Goal: Information Seeking & Learning: Learn about a topic

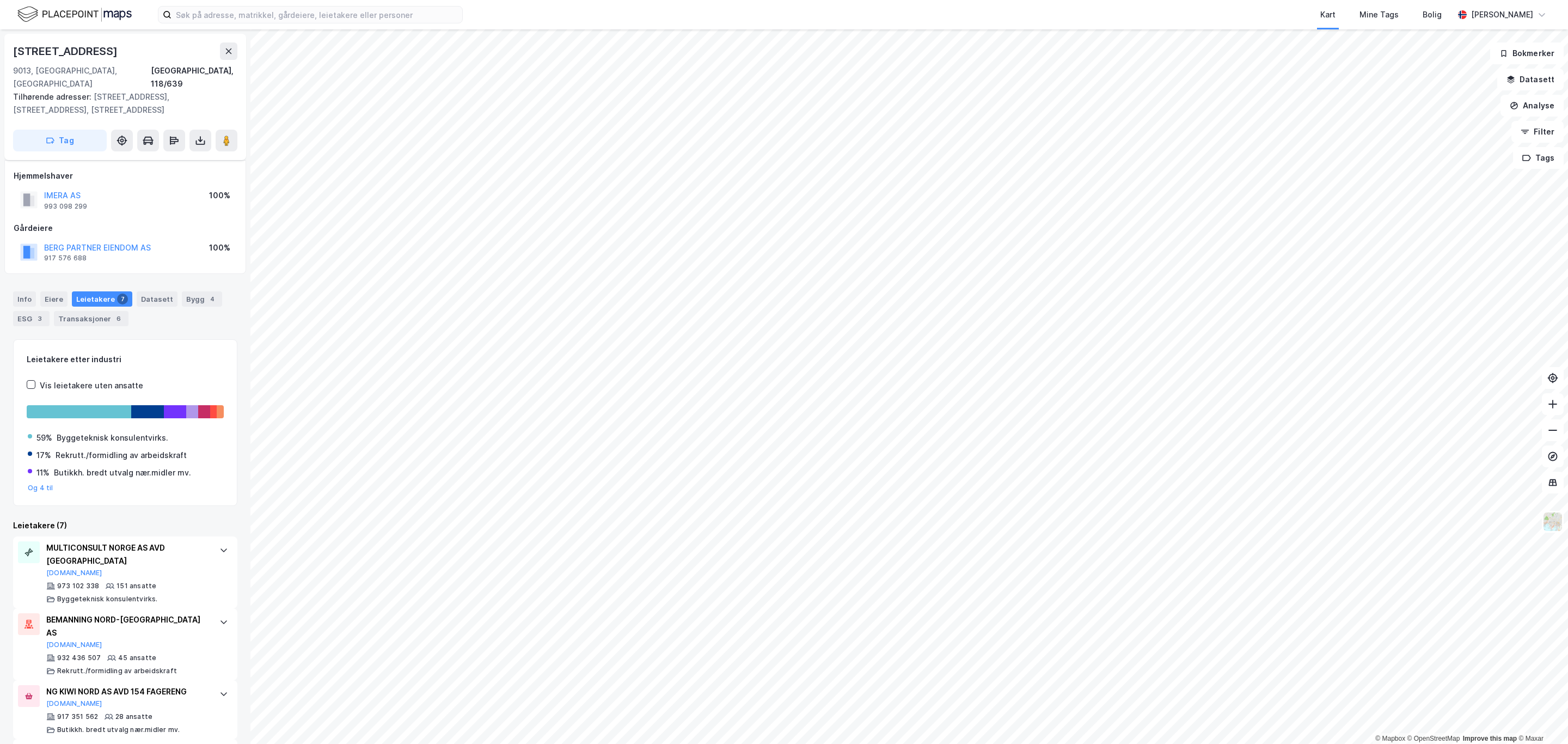
scroll to position [234, 0]
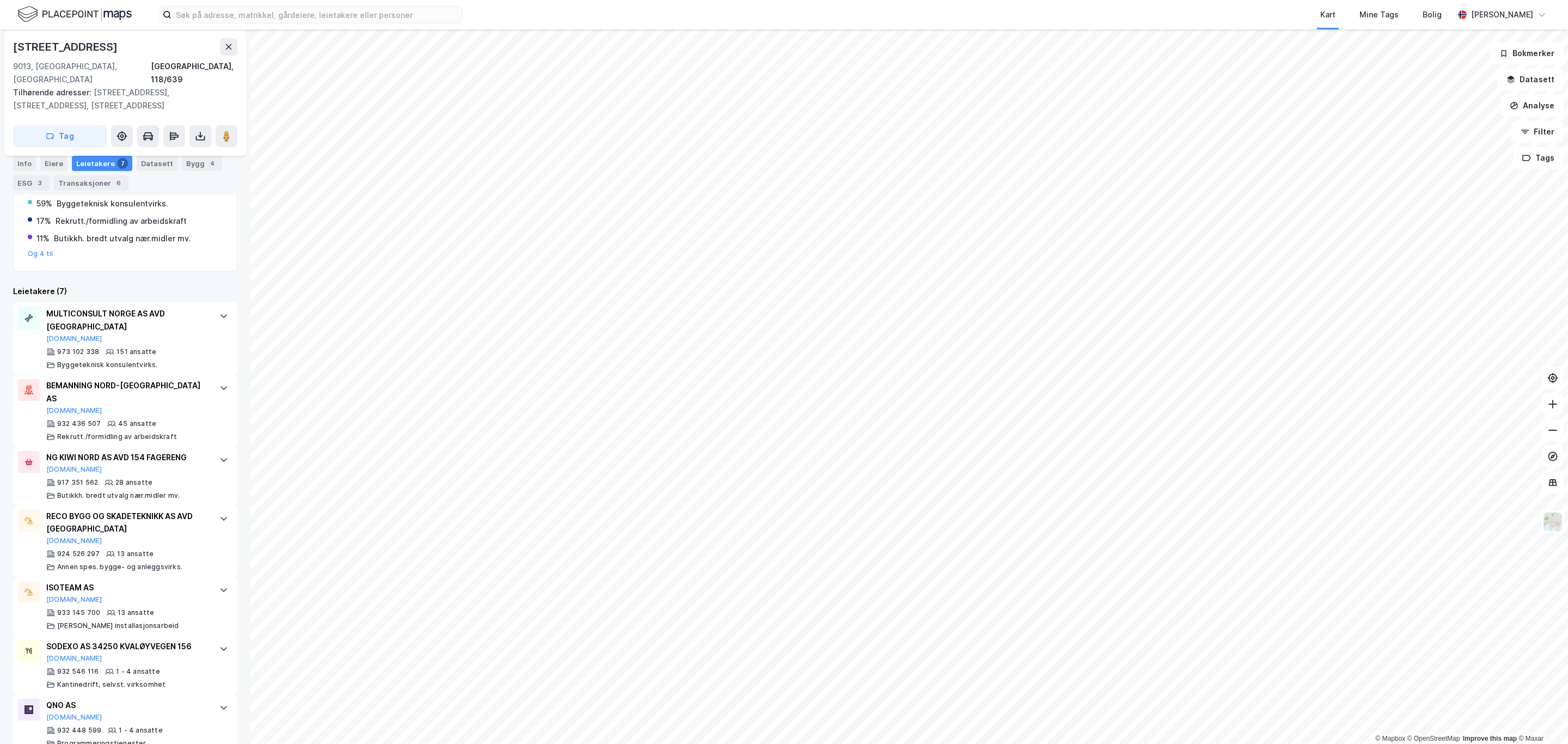
click at [0, 297] on div "© Mapbox © OpenStreetMap Improve this map © Maxar [STREET_ADDRESS] Tilhørende a…" at bounding box center [784, 387] width 1568 height 715
click at [0, 286] on div "© Mapbox © OpenStreetMap Improve this map © Maxar [STREET_ADDRESS] Tilhørende a…" at bounding box center [784, 387] width 1568 height 715
click at [1071, 0] on html "Kart Mine Tags Bolig [PERSON_NAME] © Mapbox © OpenStreetMap Improve this map © …" at bounding box center [784, 372] width 1568 height 744
click at [399, 743] on html "Kart Mine Tags Bolig [PERSON_NAME] © Mapbox © OpenStreetMap Improve this map © …" at bounding box center [784, 372] width 1568 height 744
click at [435, 743] on html "Kart Mine Tags Bolig [PERSON_NAME] © Mapbox © OpenStreetMap Improve this map © …" at bounding box center [784, 372] width 1568 height 744
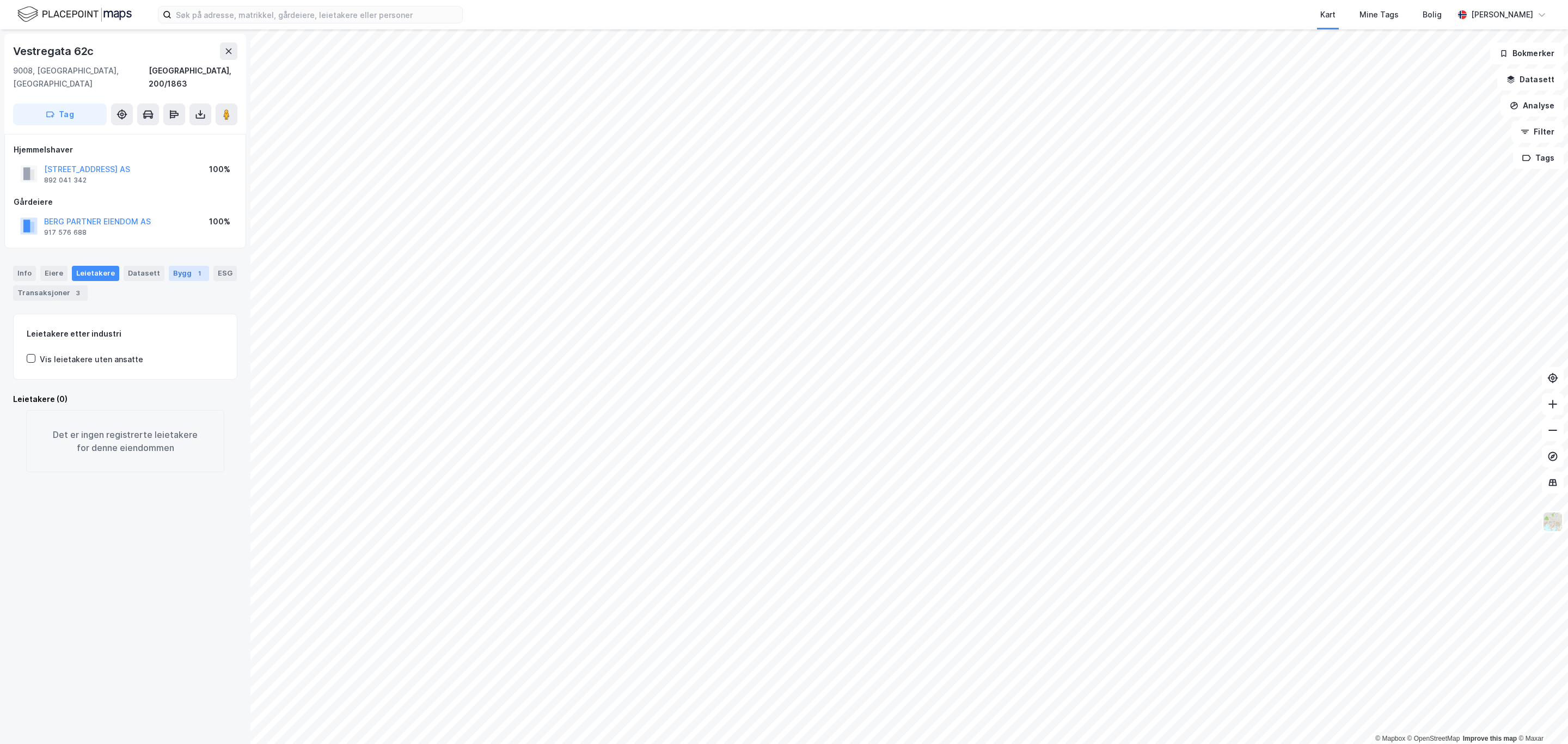
click at [175, 265] on div "Bygg 1" at bounding box center [189, 273] width 40 height 15
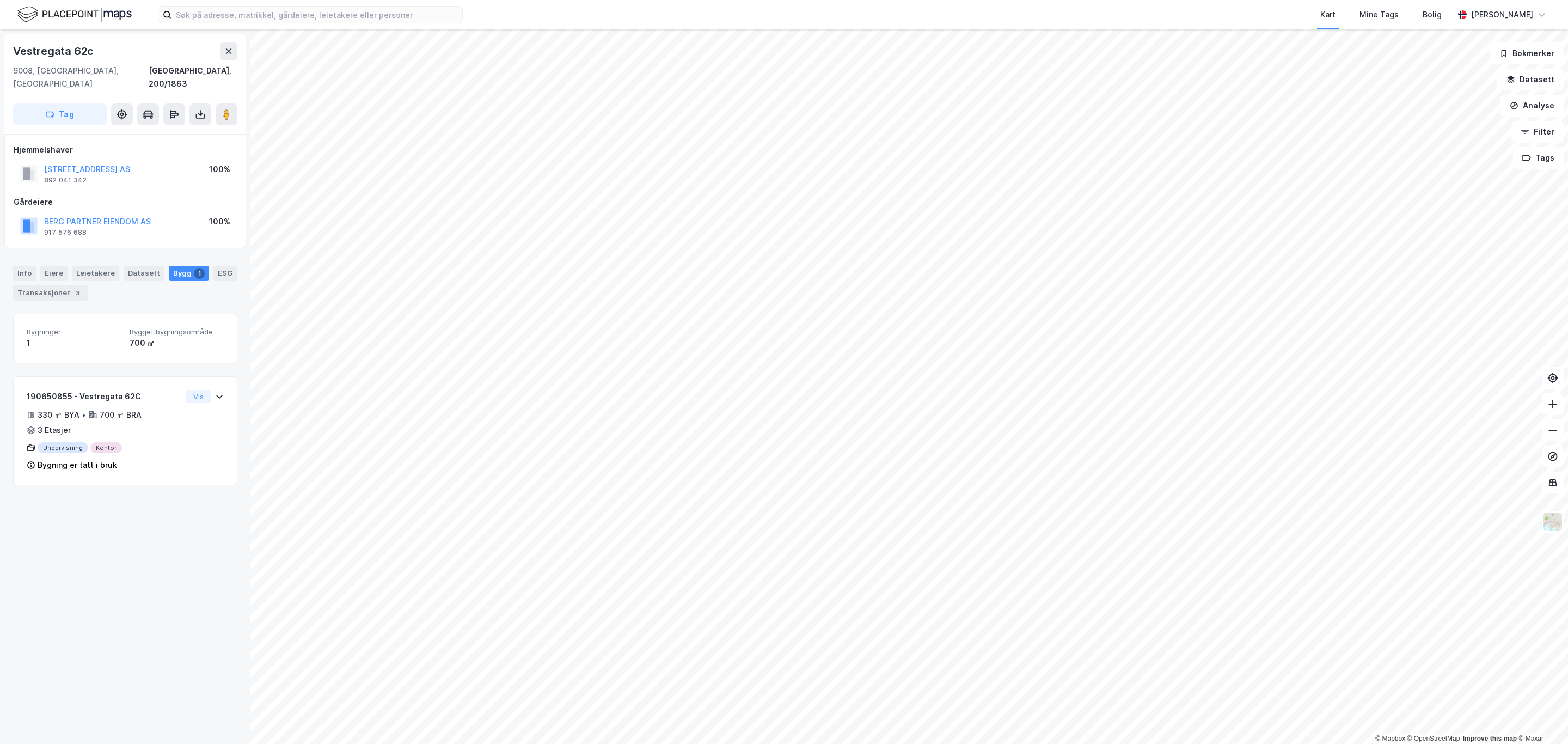
click at [585, 0] on html "Kart Mine Tags Bolig [PERSON_NAME] © Mapbox © OpenStreetMap Improve this map © …" at bounding box center [784, 372] width 1568 height 744
click at [1003, 0] on html "Kart Mine Tags Bolig [PERSON_NAME] © Mapbox © OpenStreetMap Improve this map © …" at bounding box center [784, 372] width 1568 height 744
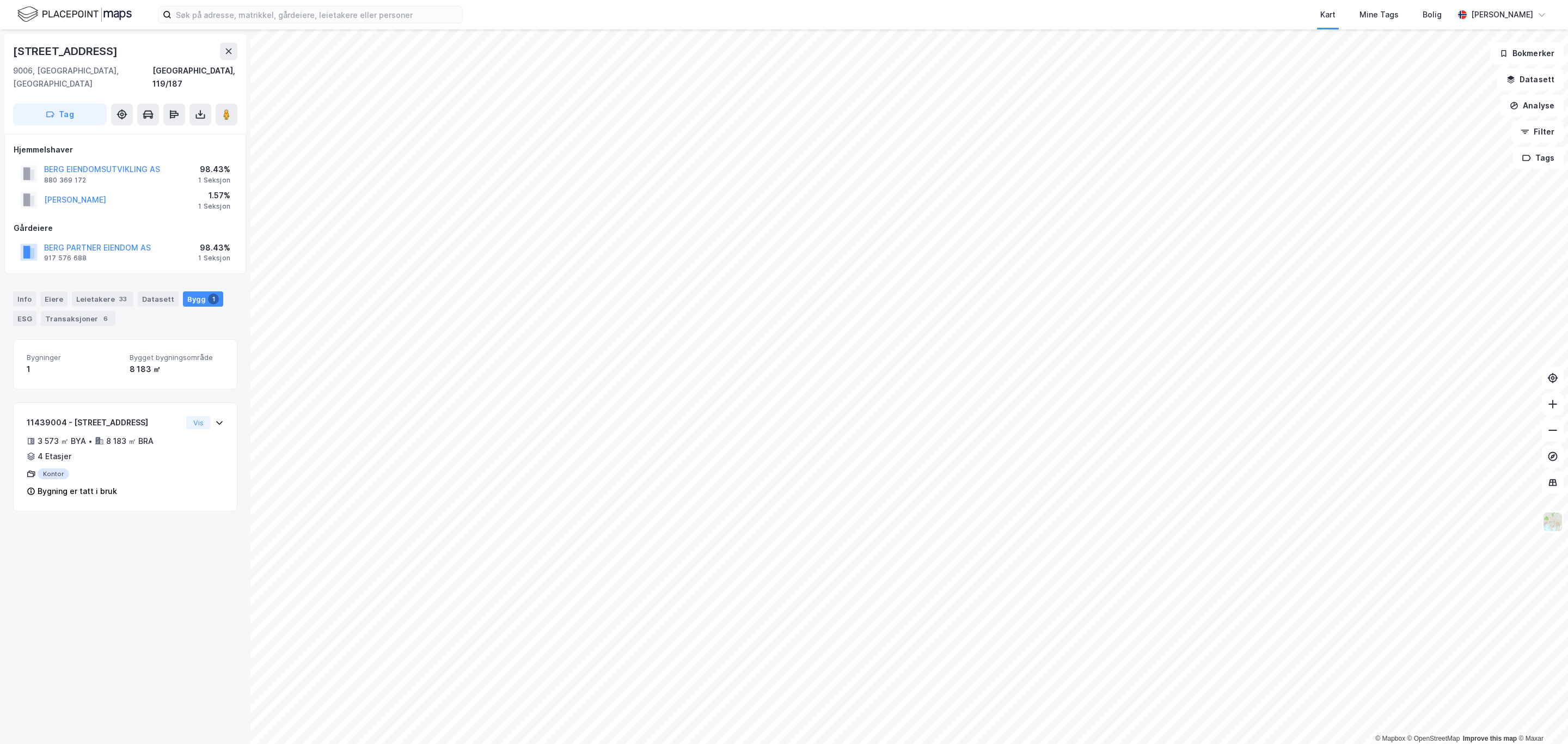
click at [1314, 743] on html "Kart Mine Tags Bolig [PERSON_NAME] © Mapbox © OpenStreetMap Improve this map © …" at bounding box center [784, 372] width 1568 height 744
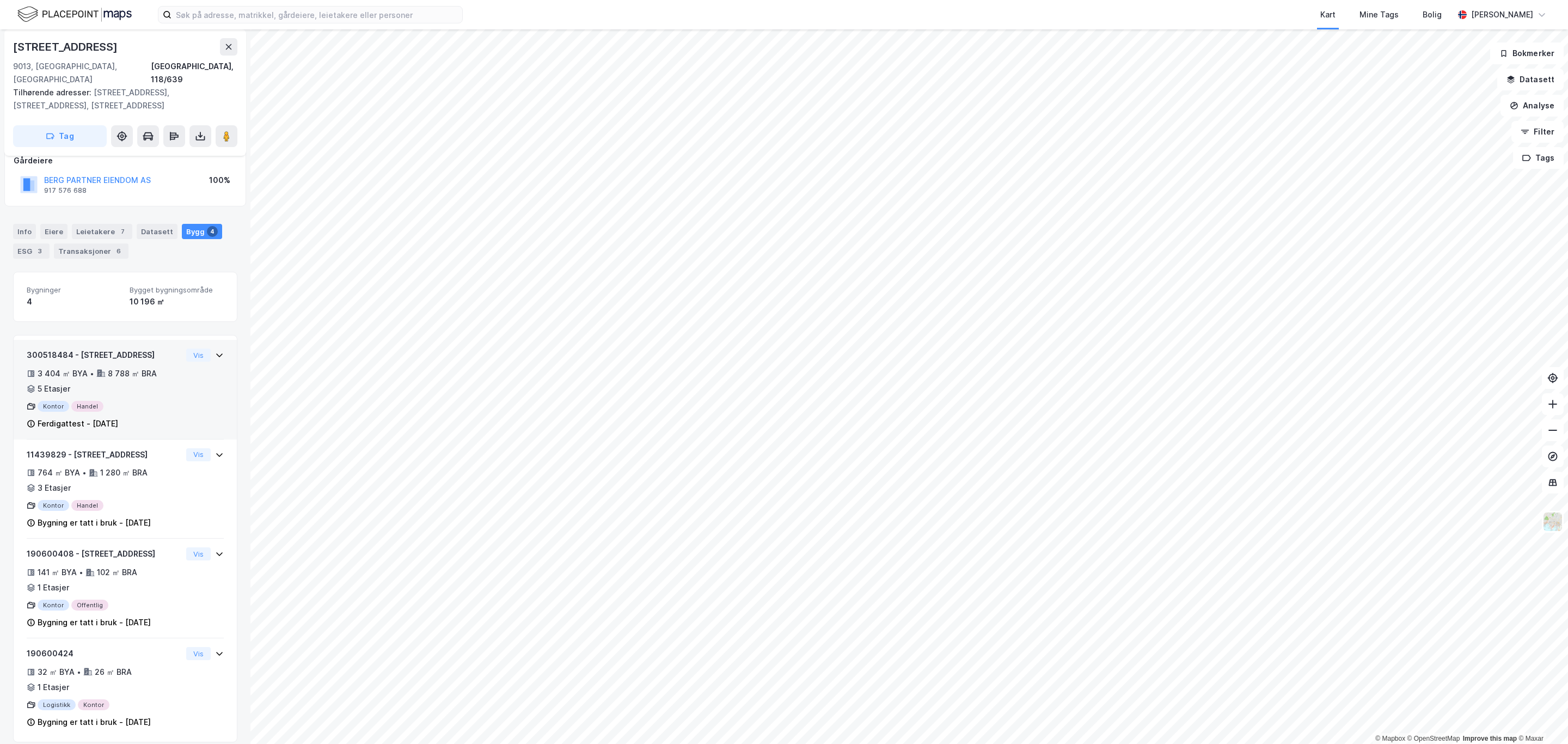
scroll to position [58, 0]
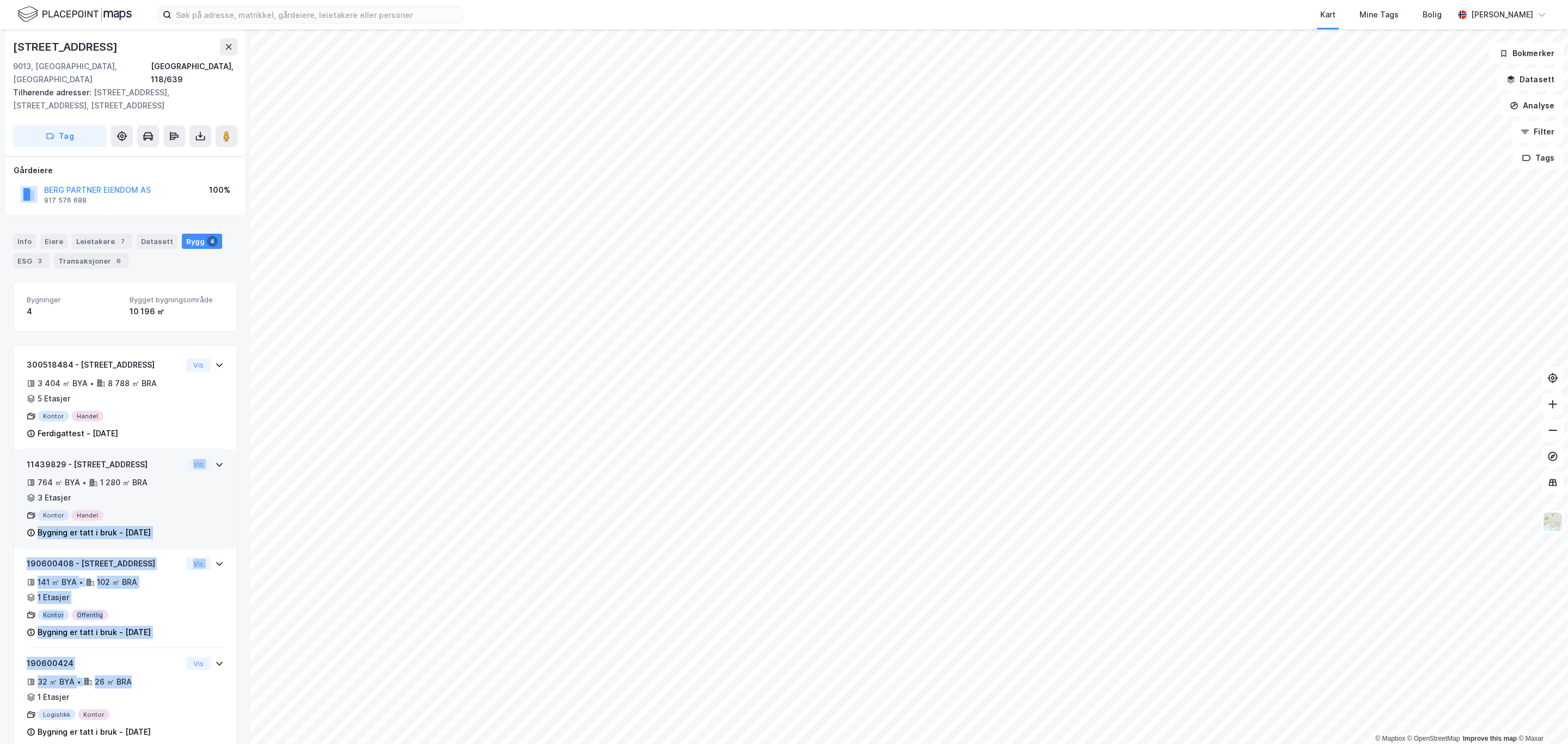
drag, startPoint x: 152, startPoint y: 685, endPoint x: 175, endPoint y: 502, distance: 184.4
click at [175, 502] on div "300518484 - Kvaløyvegen 156 3 404 ㎡ BYA • 8 788 ㎡ BRA • 5 Etasjer Kontor Handel…" at bounding box center [125, 548] width 225 height 407
